Goal: Task Accomplishment & Management: Use online tool/utility

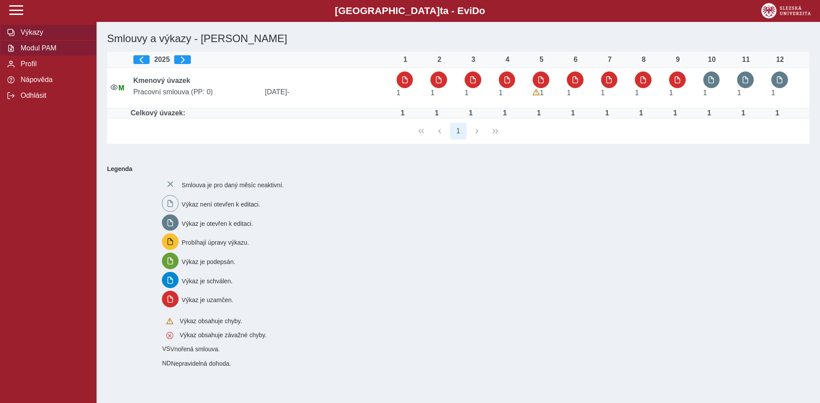
click at [30, 52] on span "Modul PAM" at bounding box center [53, 48] width 71 height 8
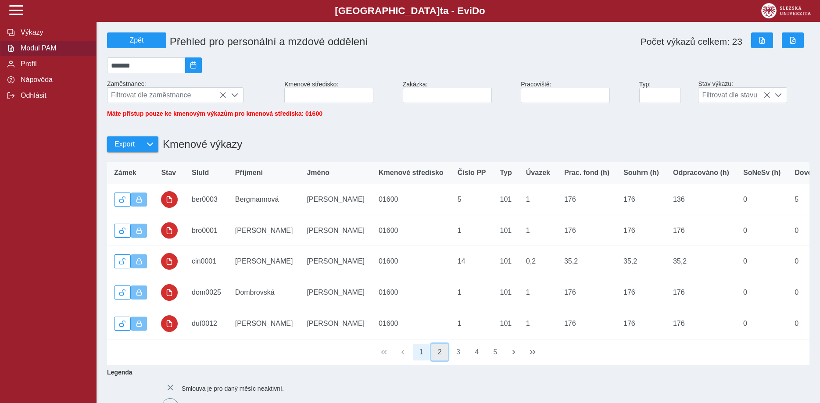
click at [437, 359] on button "2" at bounding box center [439, 352] width 17 height 17
click at [458, 360] on button "3" at bounding box center [458, 352] width 17 height 17
click at [475, 360] on button "4" at bounding box center [476, 352] width 17 height 17
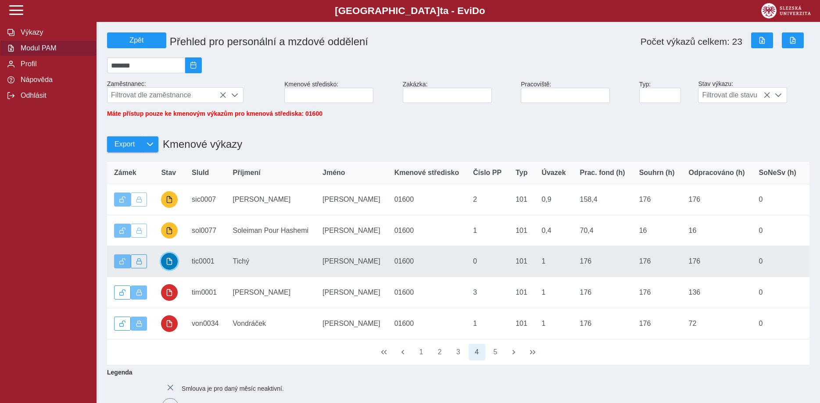
click at [168, 265] on span "button" at bounding box center [169, 261] width 7 height 7
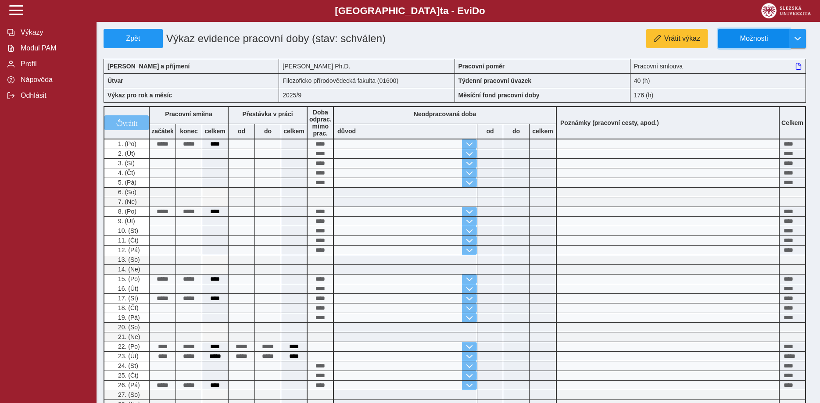
click at [745, 39] on span "Možnosti" at bounding box center [753, 39] width 57 height 8
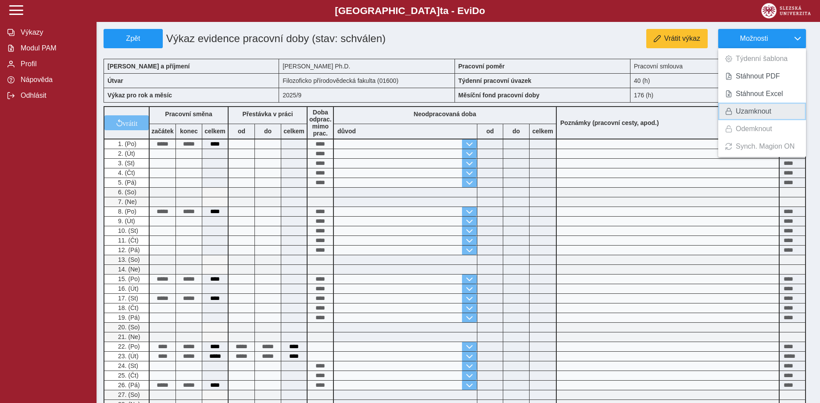
click at [738, 110] on span "Uzamknout" at bounding box center [753, 111] width 36 height 7
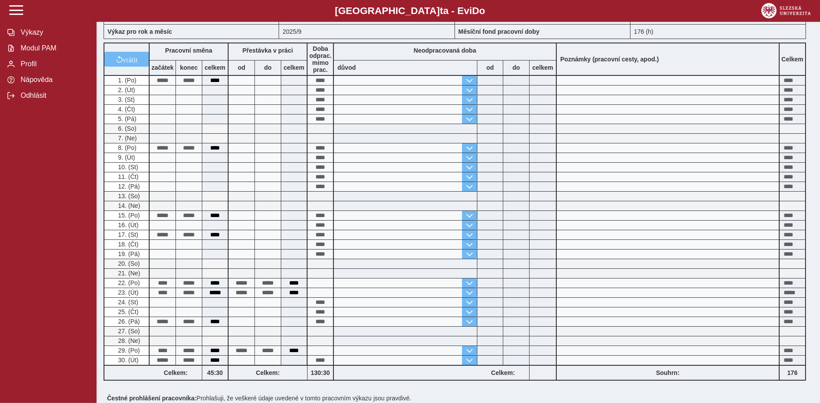
scroll to position [134, 0]
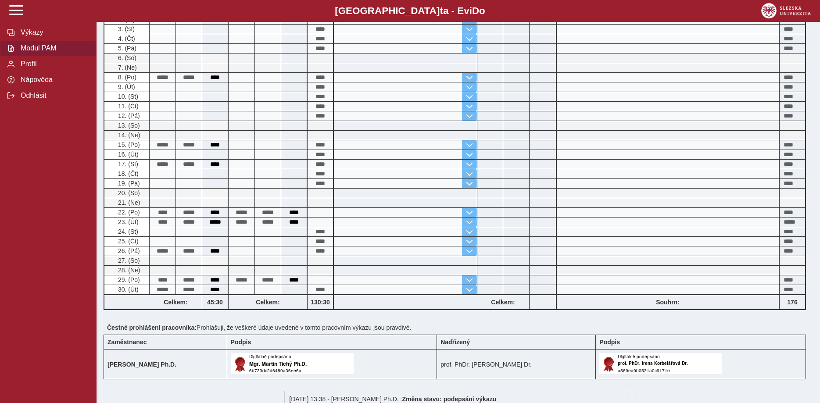
click at [45, 52] on span "Modul PAM" at bounding box center [53, 48] width 71 height 8
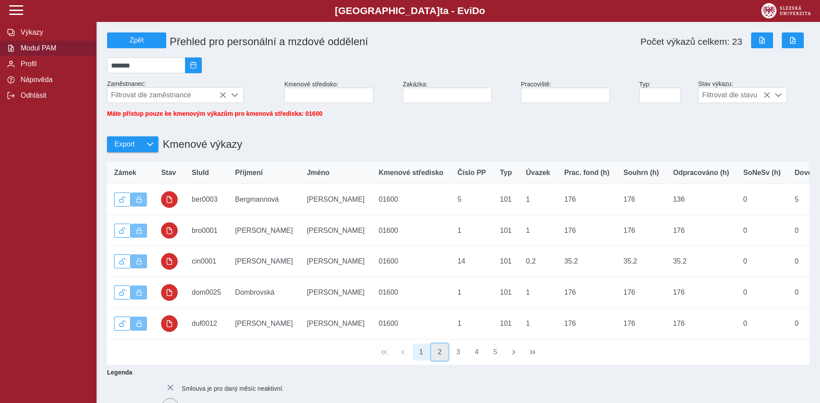
click at [439, 360] on button "2" at bounding box center [439, 352] width 17 height 17
click at [455, 358] on button "3" at bounding box center [458, 352] width 17 height 17
click at [474, 359] on button "4" at bounding box center [476, 352] width 17 height 17
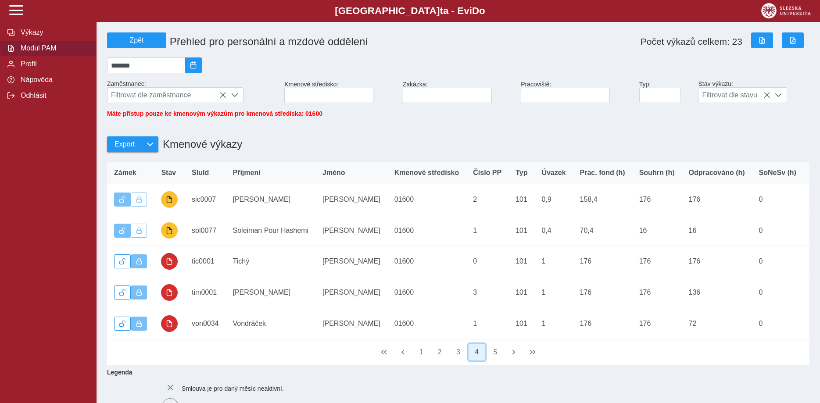
click at [474, 359] on button "4" at bounding box center [476, 352] width 17 height 17
click at [495, 359] on button "5" at bounding box center [495, 352] width 17 height 17
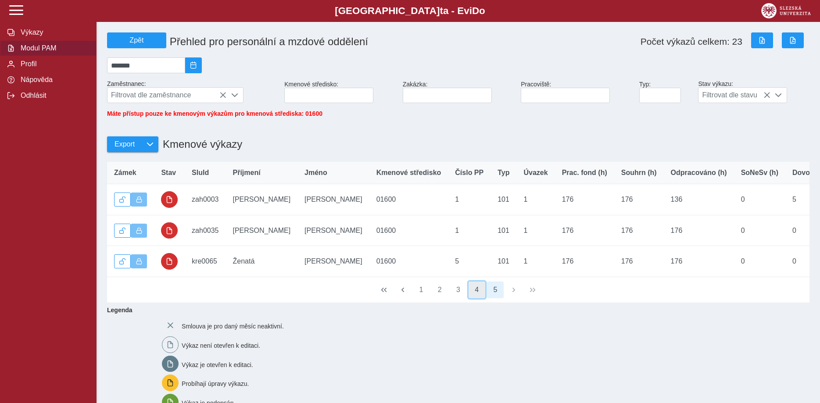
click at [475, 294] on button "4" at bounding box center [476, 290] width 17 height 17
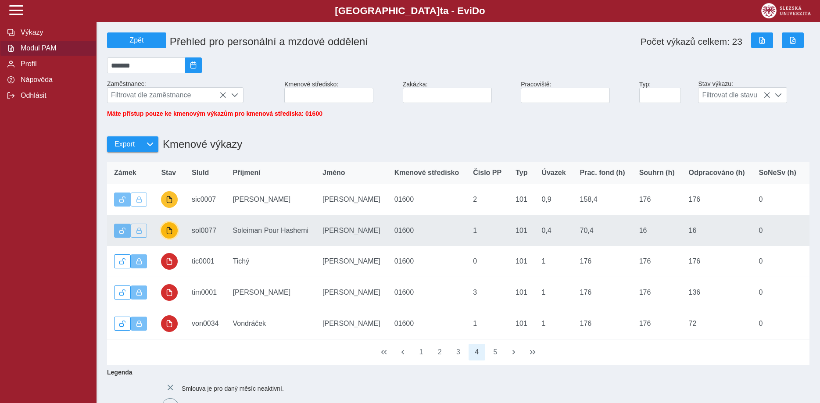
click at [173, 234] on span "button" at bounding box center [169, 230] width 7 height 7
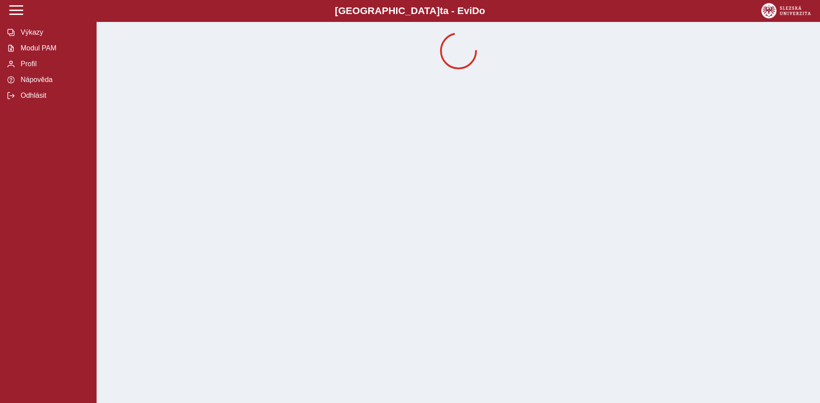
click at [173, 236] on div "Slezská univerzi t a - Evi D o EviDo Výkazy Modul PAM Profil Nápověda Odhlásit" at bounding box center [410, 201] width 820 height 403
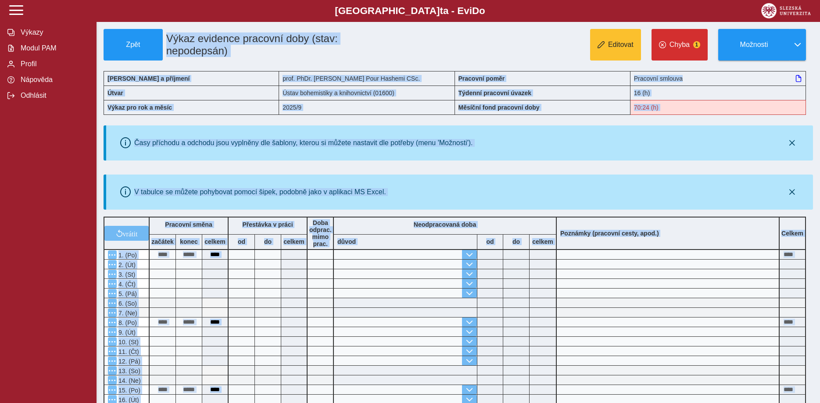
click at [725, 154] on div "Časy příchodu a odchodu jsou vyplněny dle šablony, kterou si můžete nastavit dl…" at bounding box center [459, 143] width 699 height 28
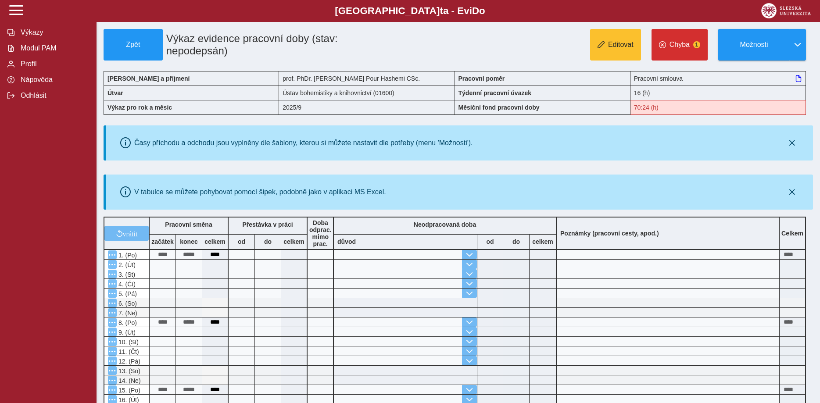
scroll to position [179, 0]
